Goal: Information Seeking & Learning: Learn about a topic

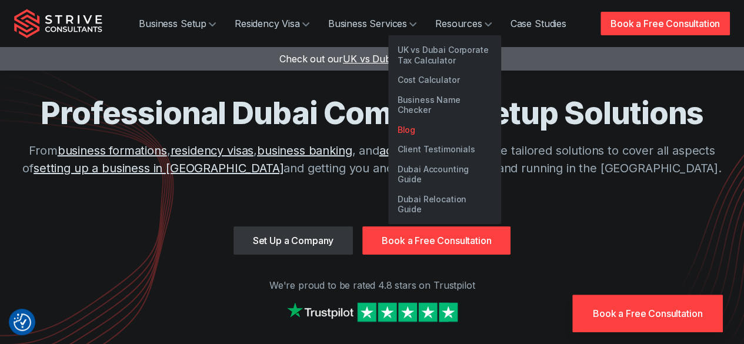
click at [416, 120] on link "Blog" at bounding box center [444, 130] width 113 height 20
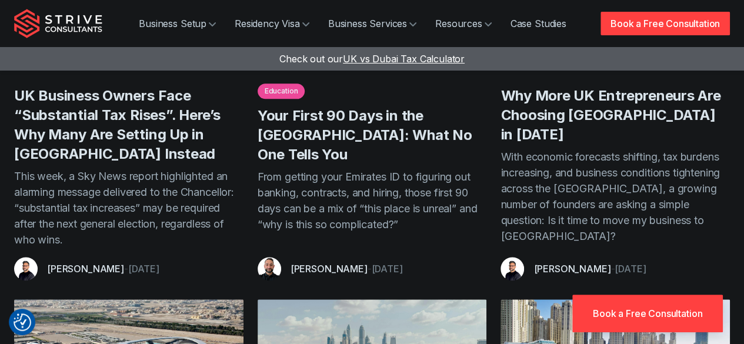
scroll to position [536, 0]
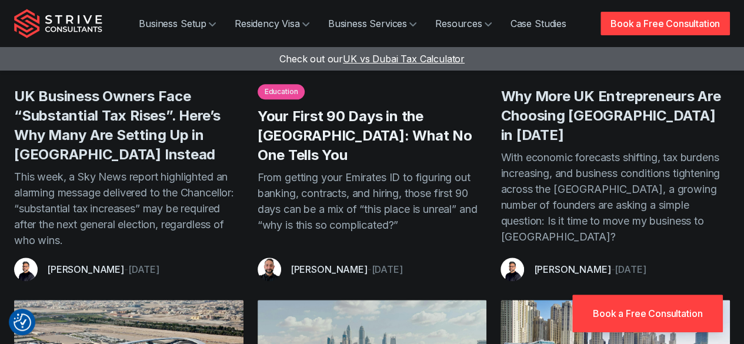
click at [376, 124] on link "Your First 90 Days in the [GEOGRAPHIC_DATA]: What No One Tells You" at bounding box center [365, 136] width 215 height 56
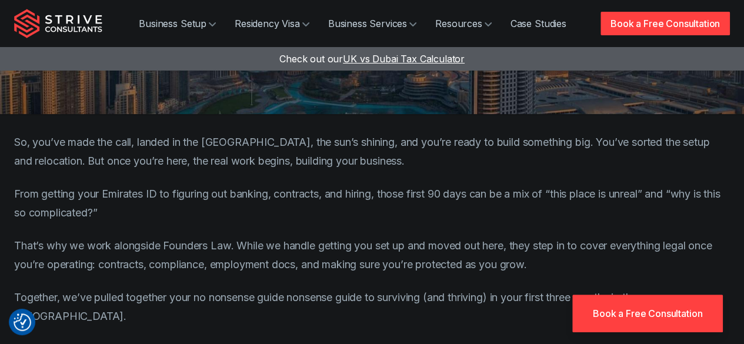
scroll to position [456, 0]
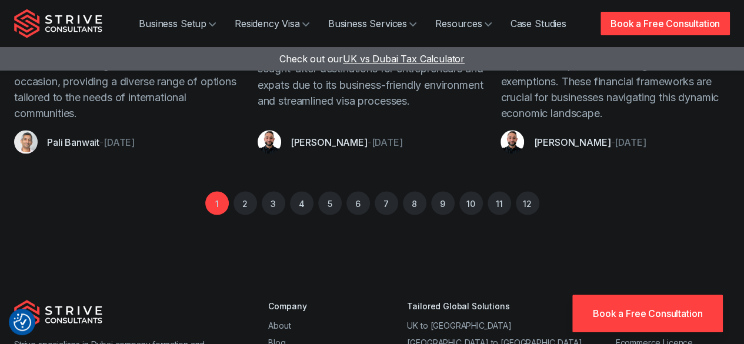
scroll to position [1040, 0]
click at [244, 202] on link "2" at bounding box center [245, 203] width 24 height 24
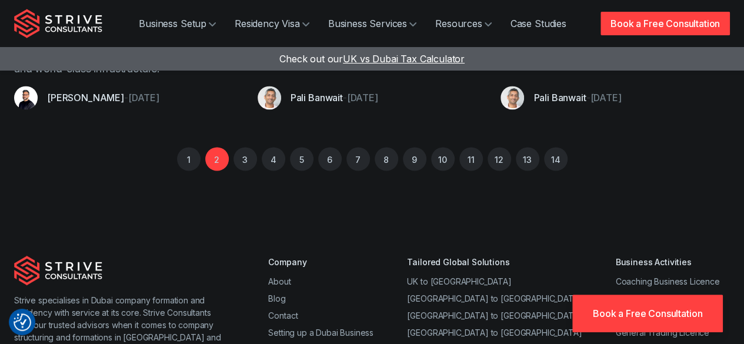
scroll to position [969, 0]
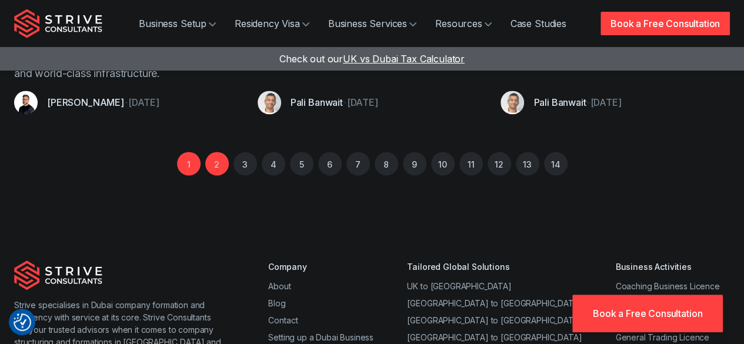
click at [194, 152] on link "1" at bounding box center [189, 164] width 24 height 24
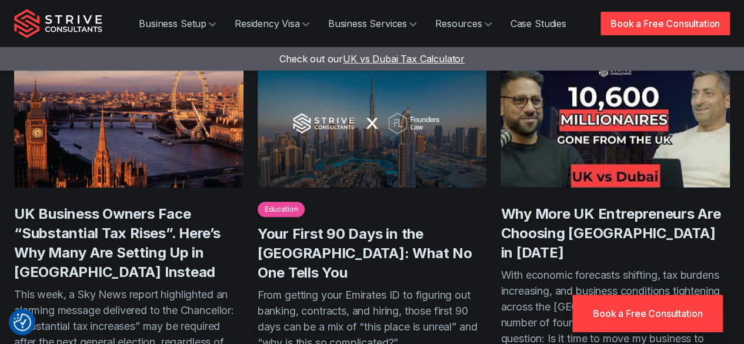
scroll to position [419, 0]
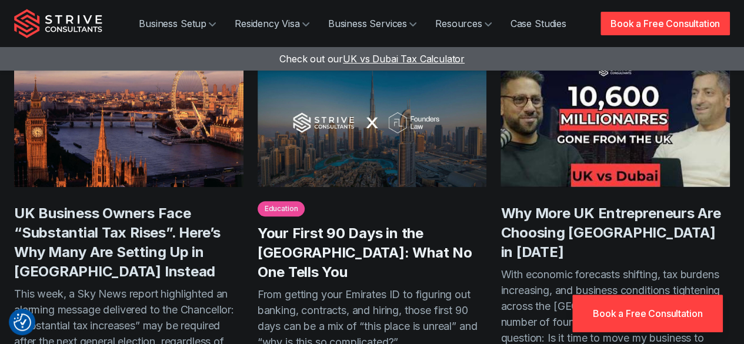
click at [314, 244] on link "Your First 90 Days in the [GEOGRAPHIC_DATA]: What No One Tells You" at bounding box center [365, 253] width 215 height 56
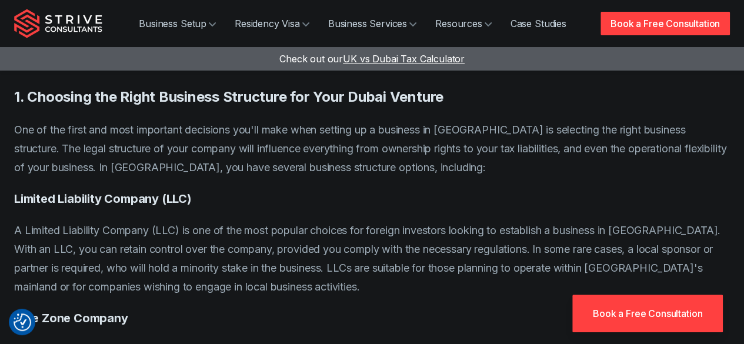
scroll to position [1166, 0]
